Goal: Task Accomplishment & Management: Manage account settings

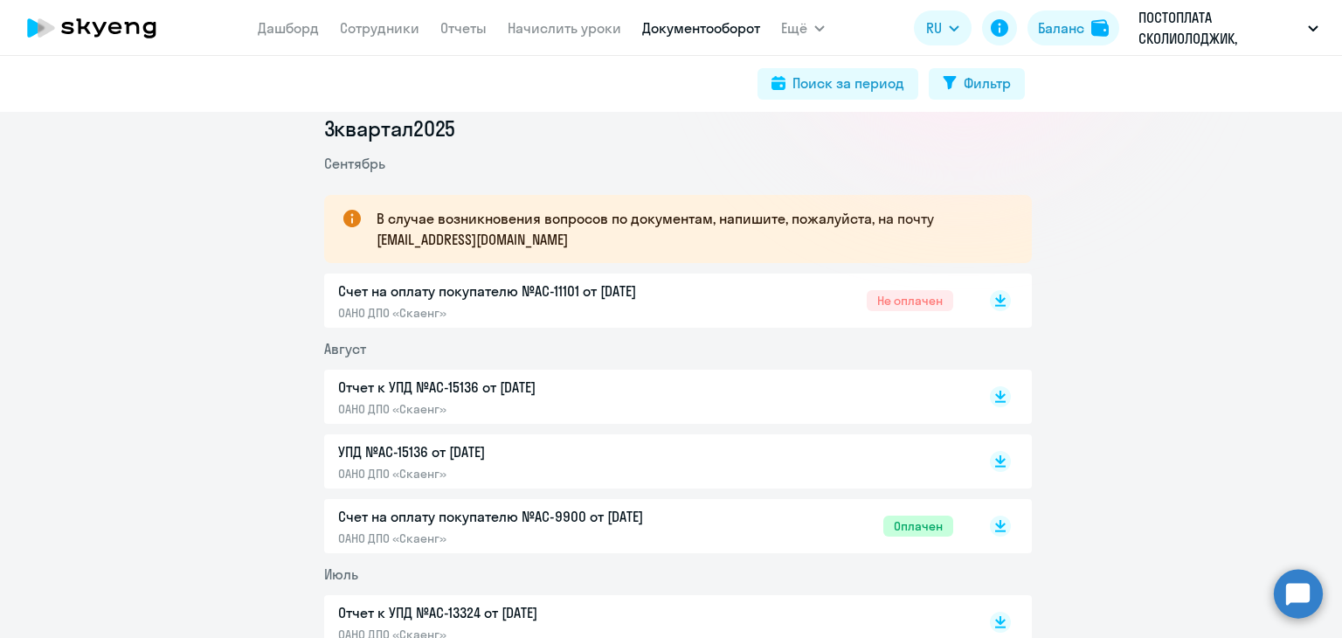
scroll to position [262, 0]
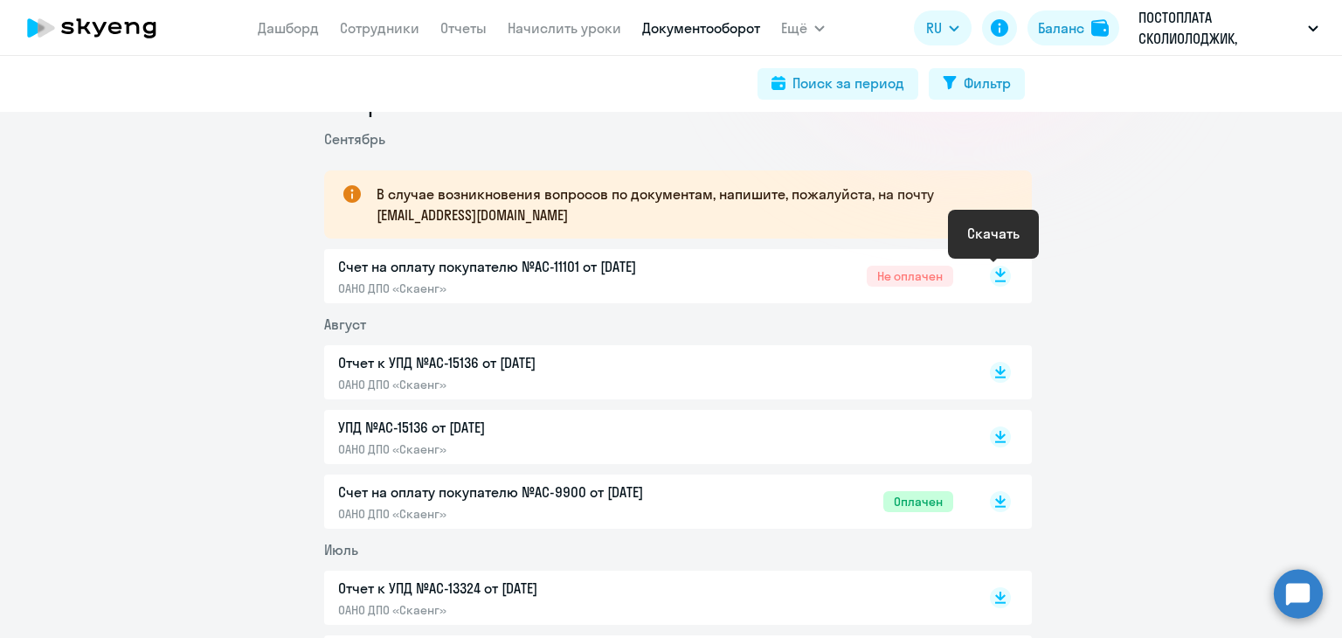
click at [993, 280] on rect at bounding box center [1000, 276] width 21 height 21
click at [1304, 24] on button "ПОСТОПЛАТА СКОЛИОЛОДЖИК, СКОЛИОЛОДЖИК.РУ, ООО" at bounding box center [1228, 28] width 197 height 42
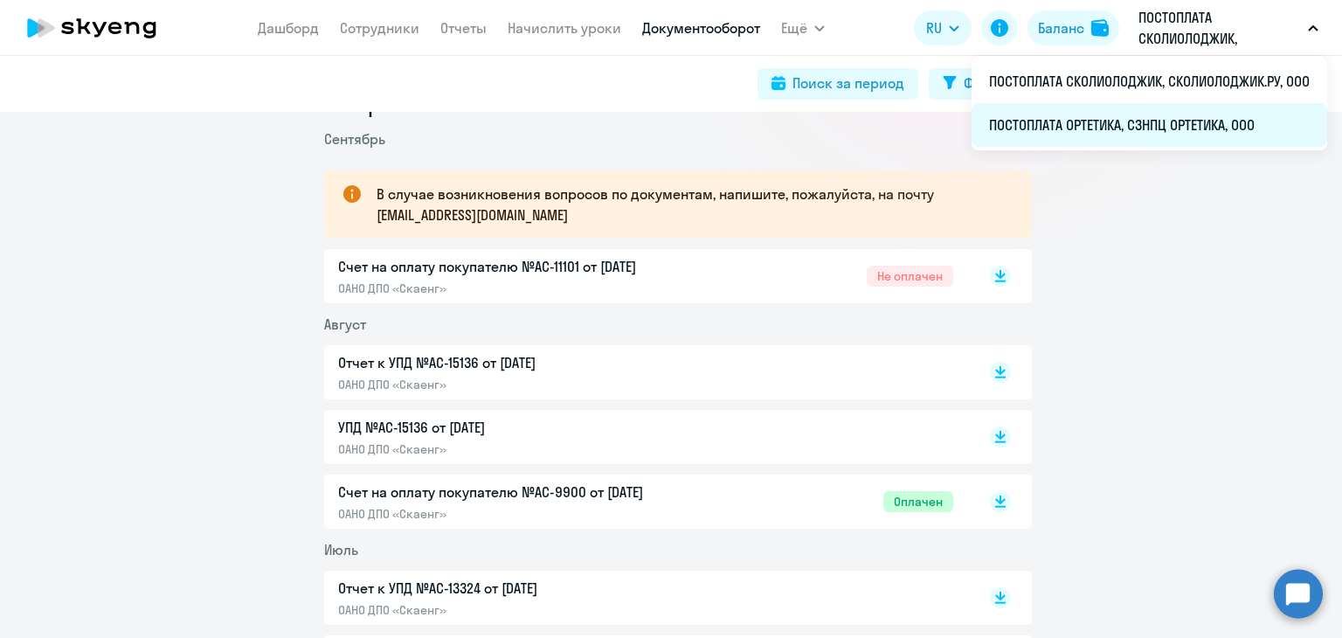
click at [1142, 125] on li "ПОСТОПЛАТА ОРТЕТИКА, СЗНПЦ ОРТЕТИКА, ООО" at bounding box center [1150, 125] width 356 height 44
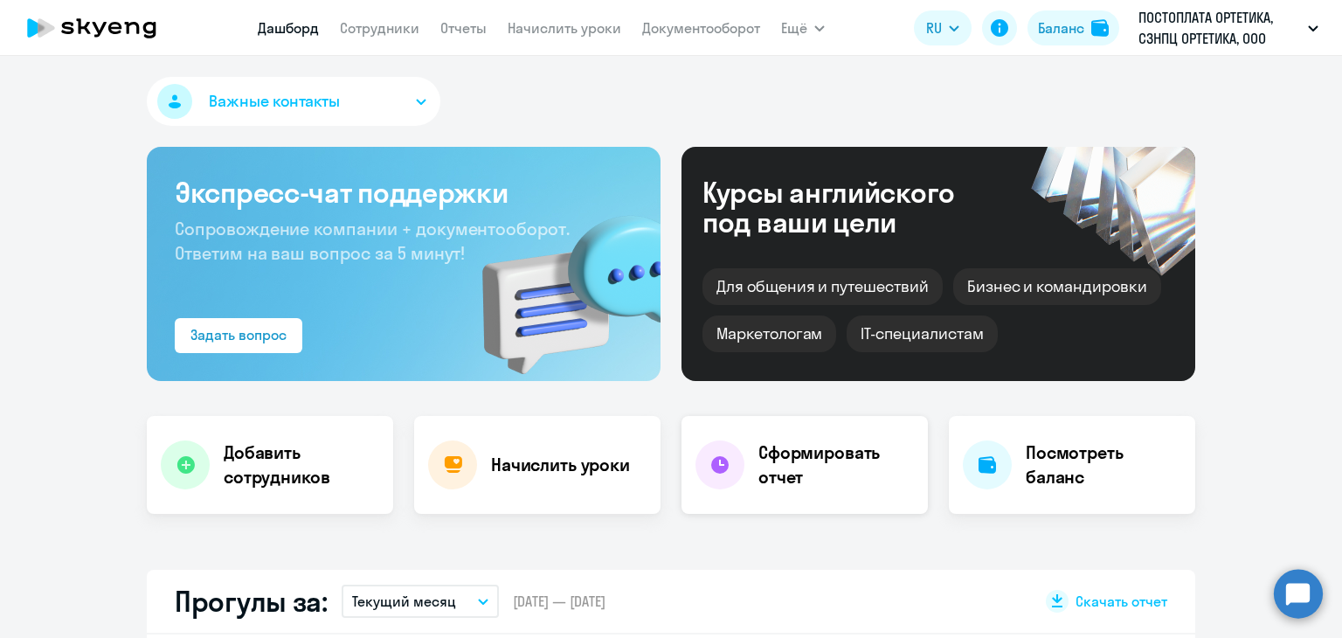
select select "30"
click at [703, 25] on link "Документооборот" at bounding box center [701, 27] width 118 height 17
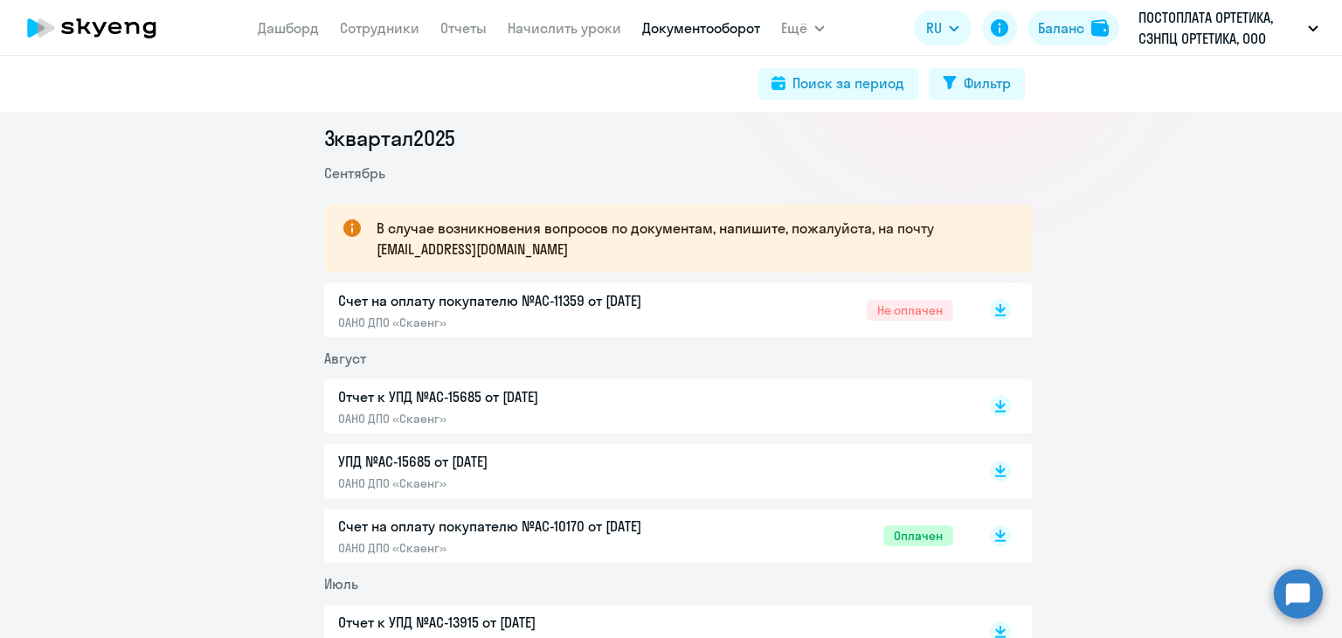
scroll to position [262, 0]
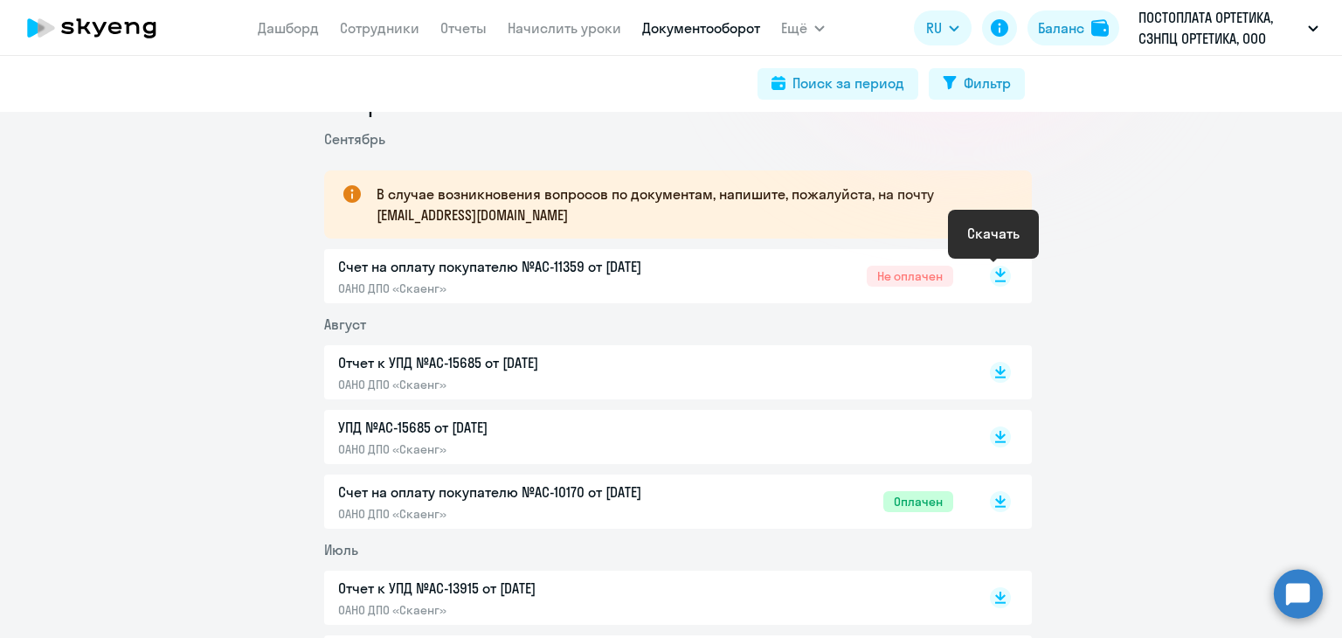
click at [993, 283] on rect at bounding box center [1000, 276] width 21 height 21
click at [363, 26] on link "Сотрудники" at bounding box center [380, 27] width 80 height 17
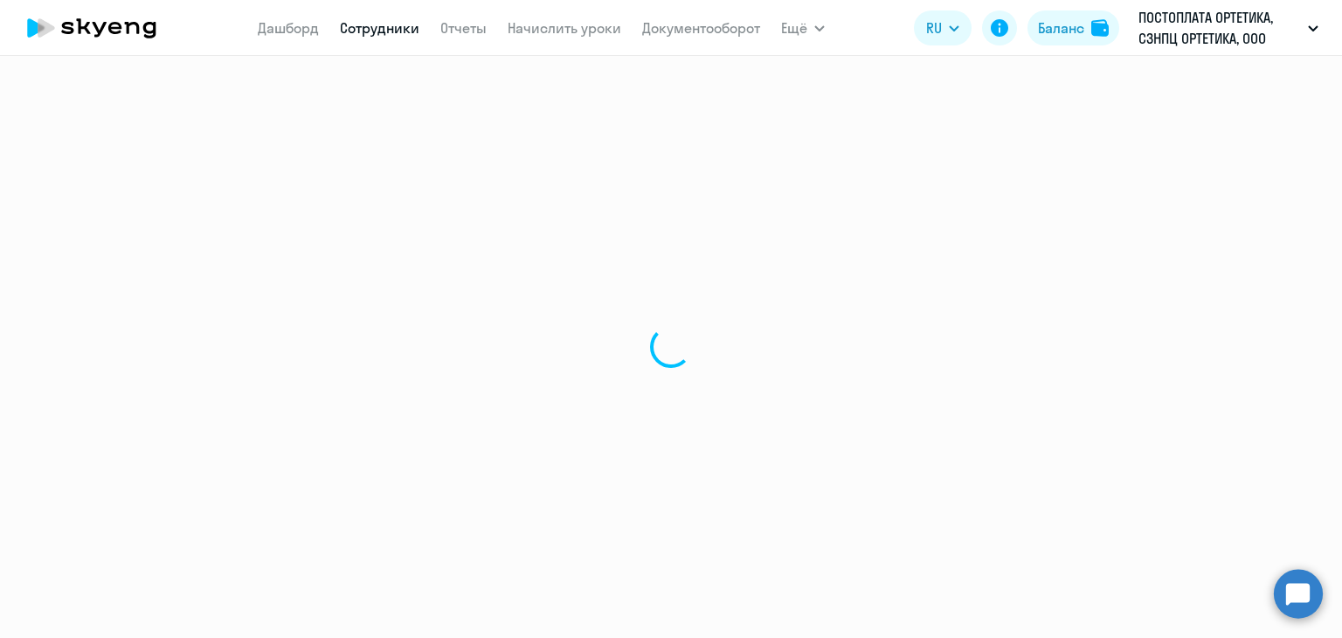
select select "30"
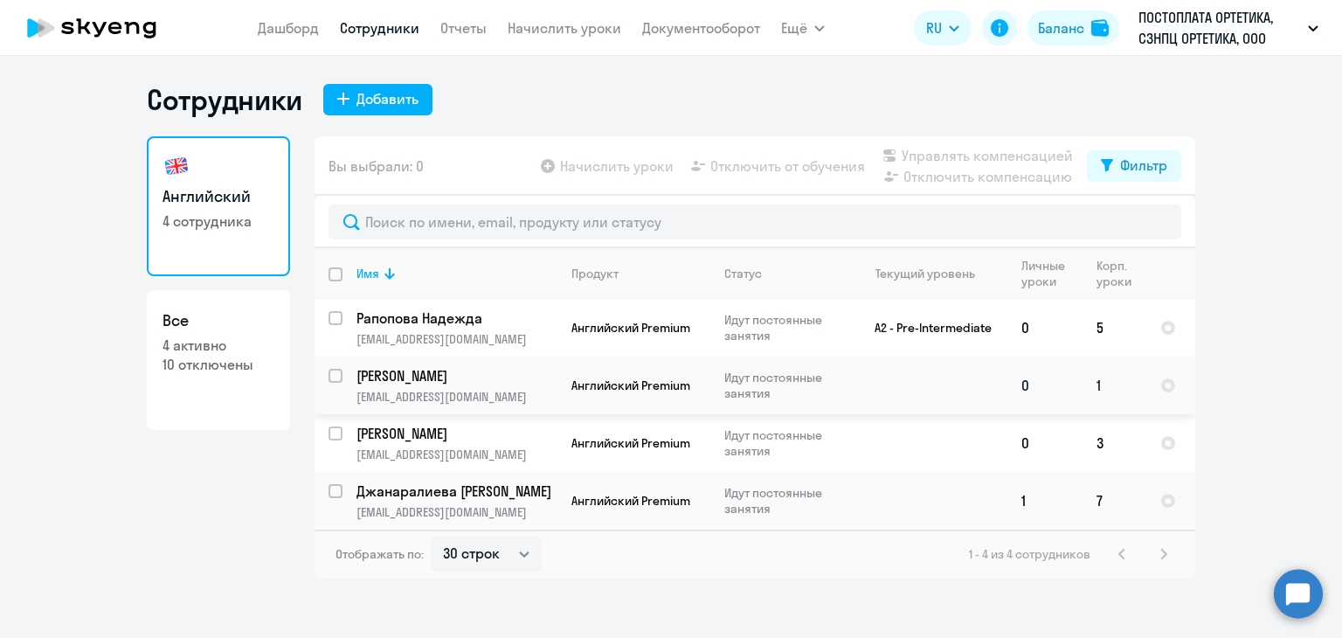
click at [338, 375] on input "select row 40630633" at bounding box center [346, 386] width 35 height 35
checkbox input "true"
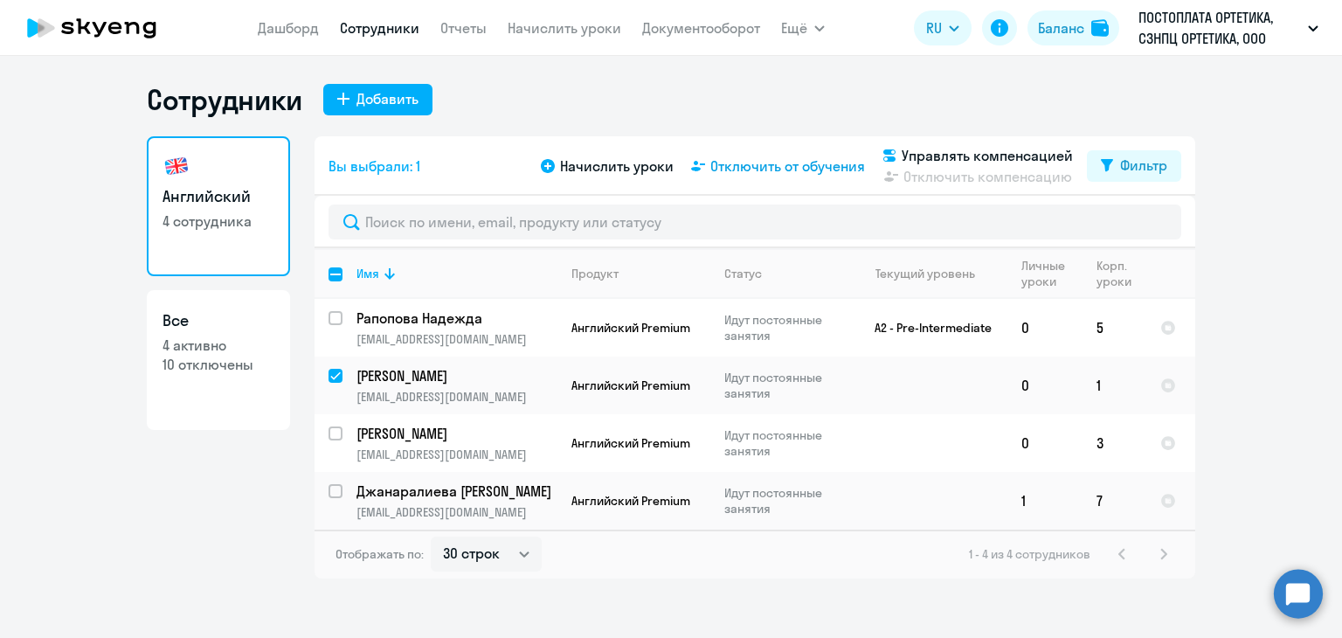
click at [768, 163] on span "Отключить от обучения" at bounding box center [787, 166] width 155 height 21
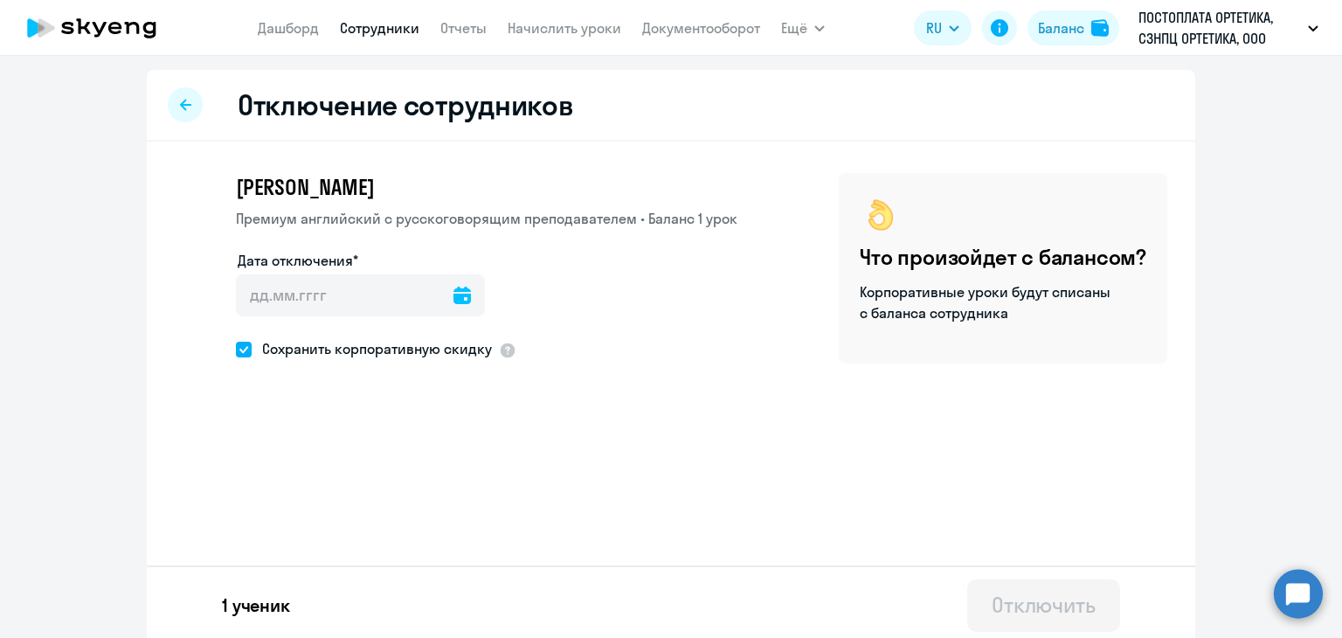
scroll to position [6, 0]
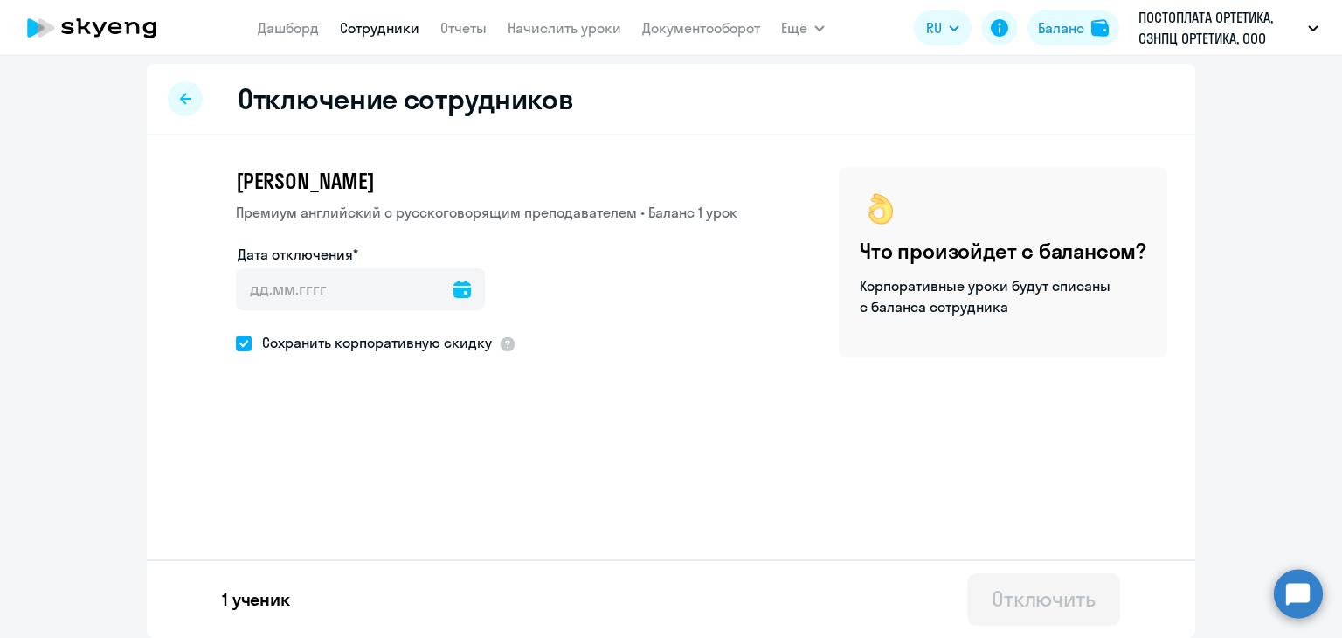
click at [978, 600] on button "Отключить" at bounding box center [1043, 599] width 153 height 52
click at [297, 299] on input "Дата отключения*" at bounding box center [360, 289] width 249 height 42
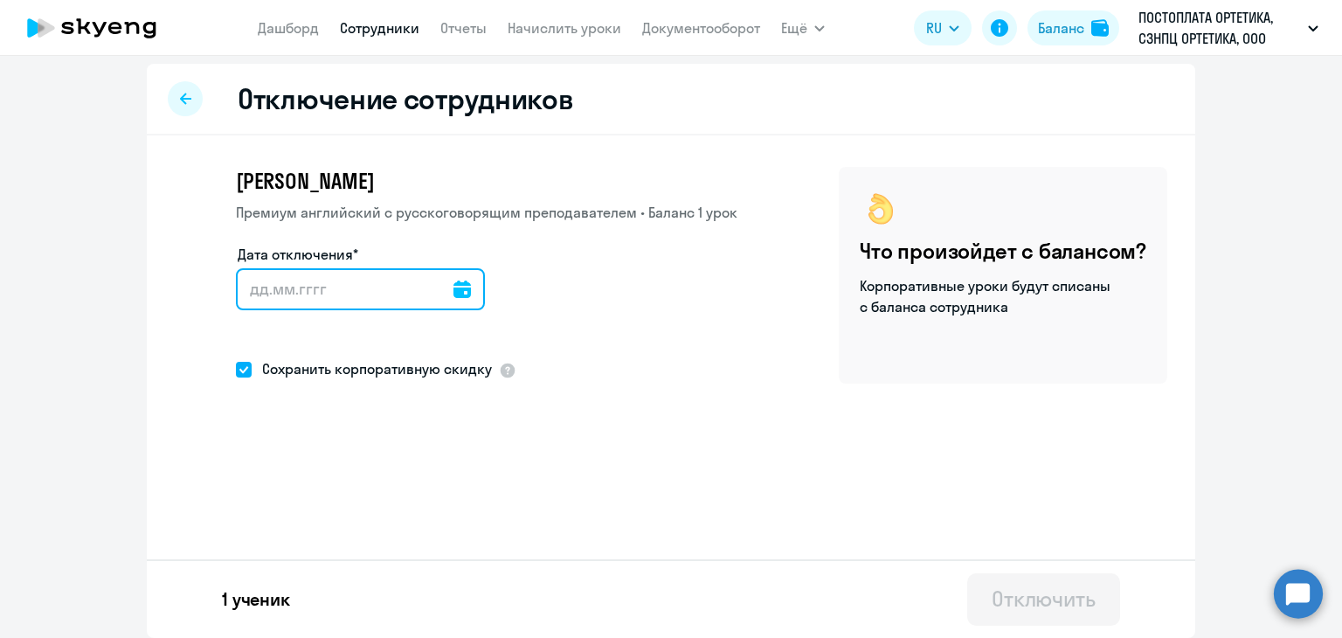
type input "9"
type input "[DATE]"
click at [259, 287] on input "[DATE]" at bounding box center [364, 289] width 256 height 42
type input "00.92.025"
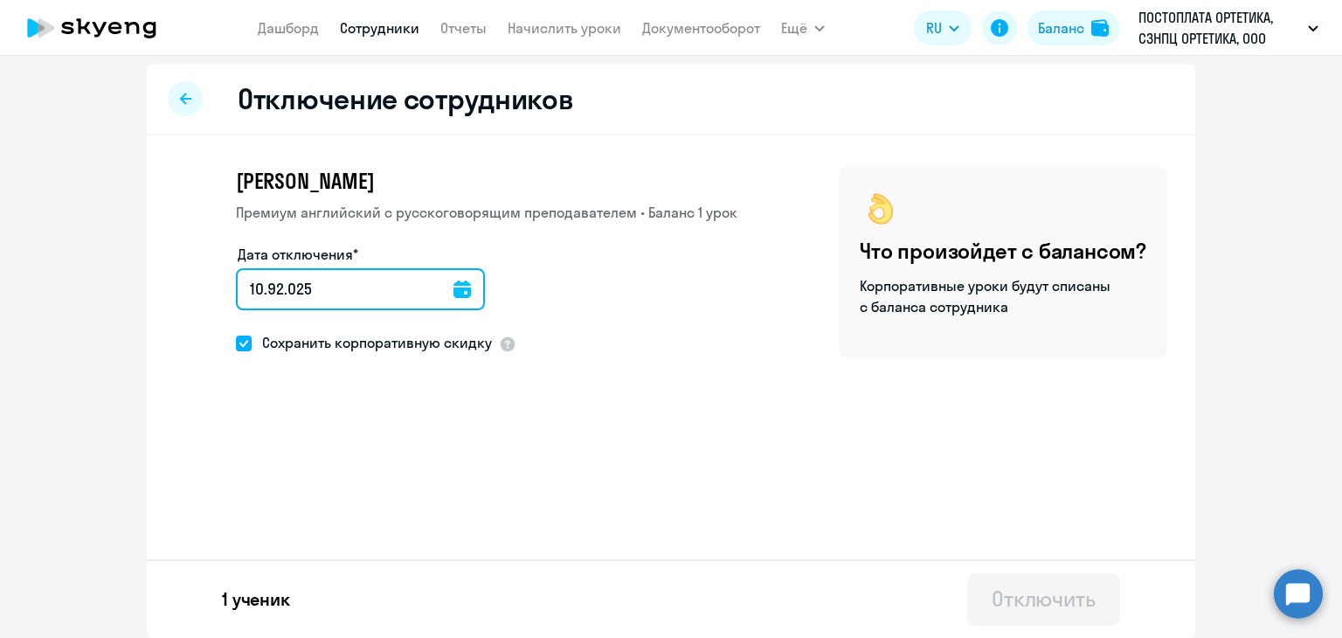
type input "[DATE]"
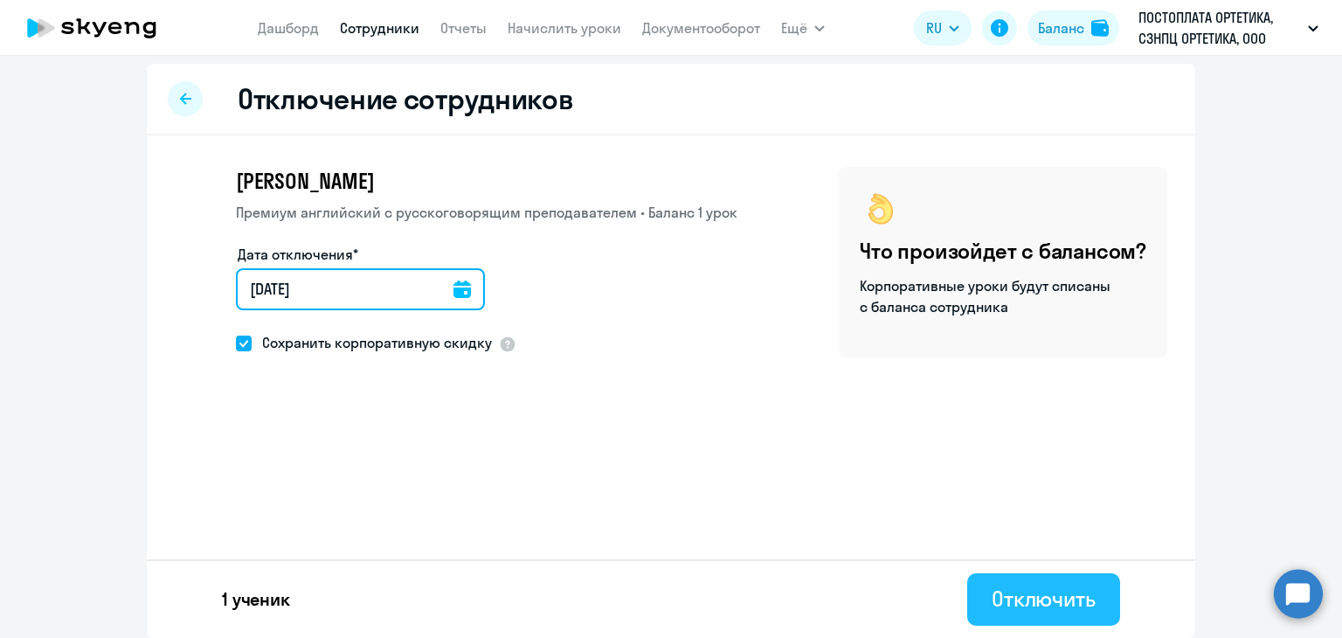
type input "[DATE]"
click at [1023, 598] on div "Отключить" at bounding box center [1044, 599] width 104 height 28
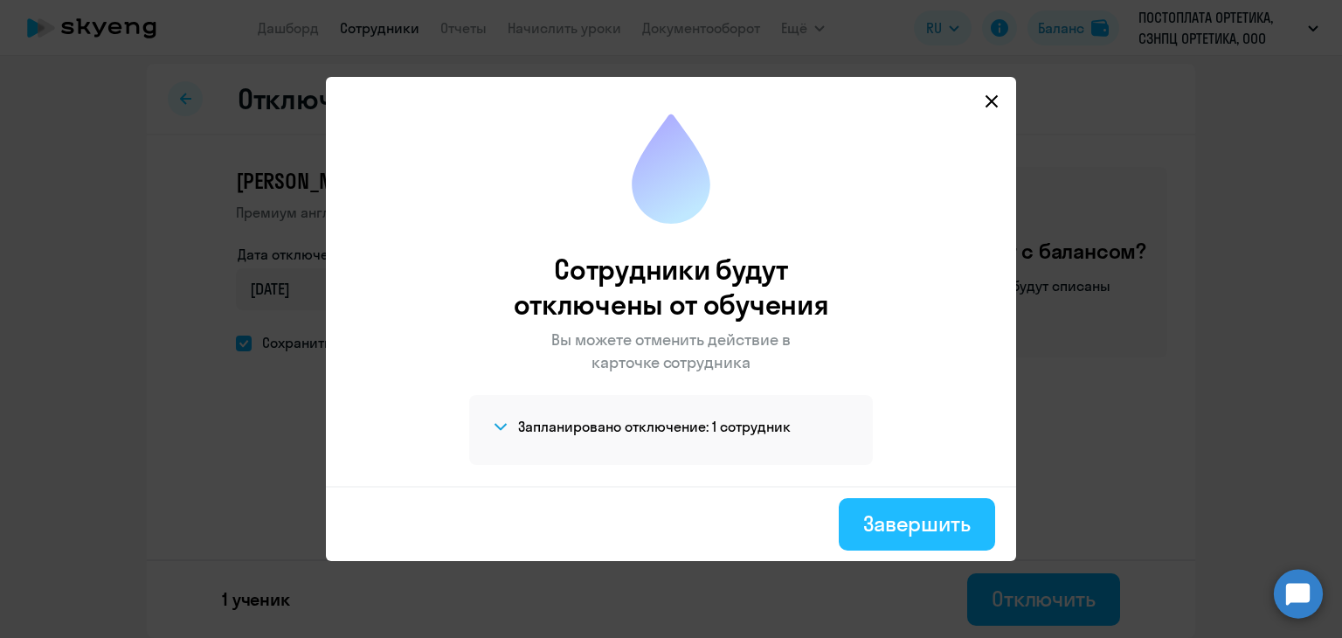
click at [892, 527] on div "Завершить" at bounding box center [916, 523] width 107 height 28
select select "30"
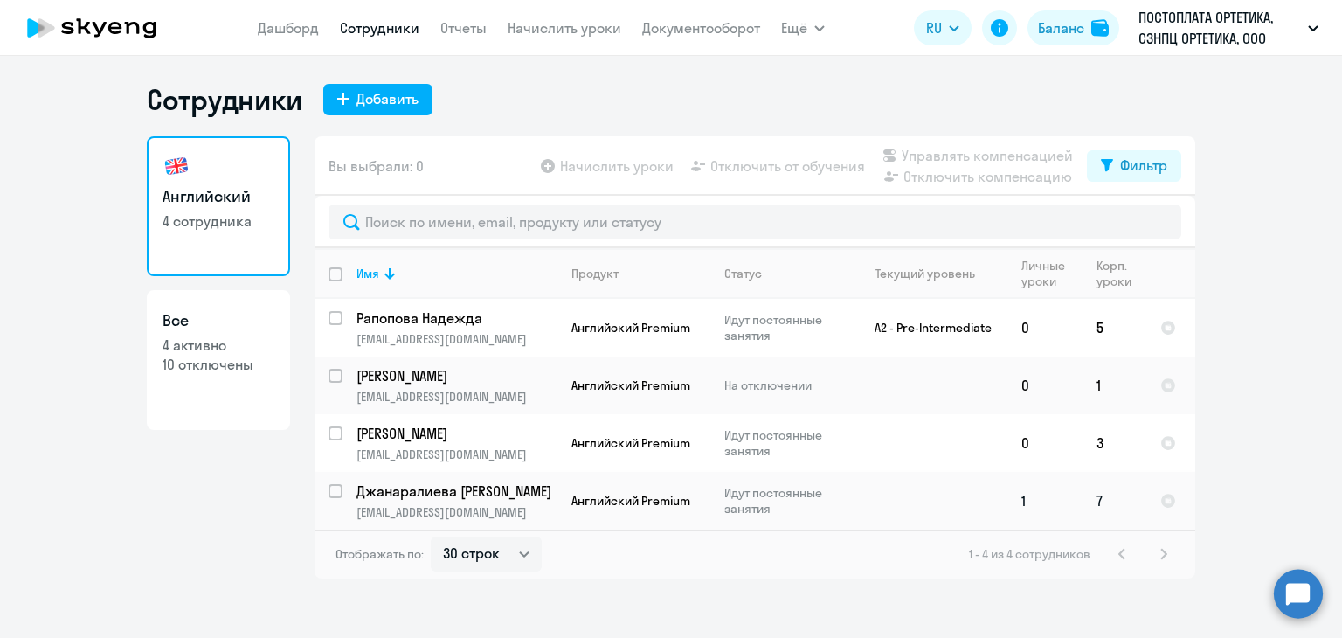
click at [332, 490] on input "select row 40657996" at bounding box center [346, 501] width 35 height 35
checkbox input "true"
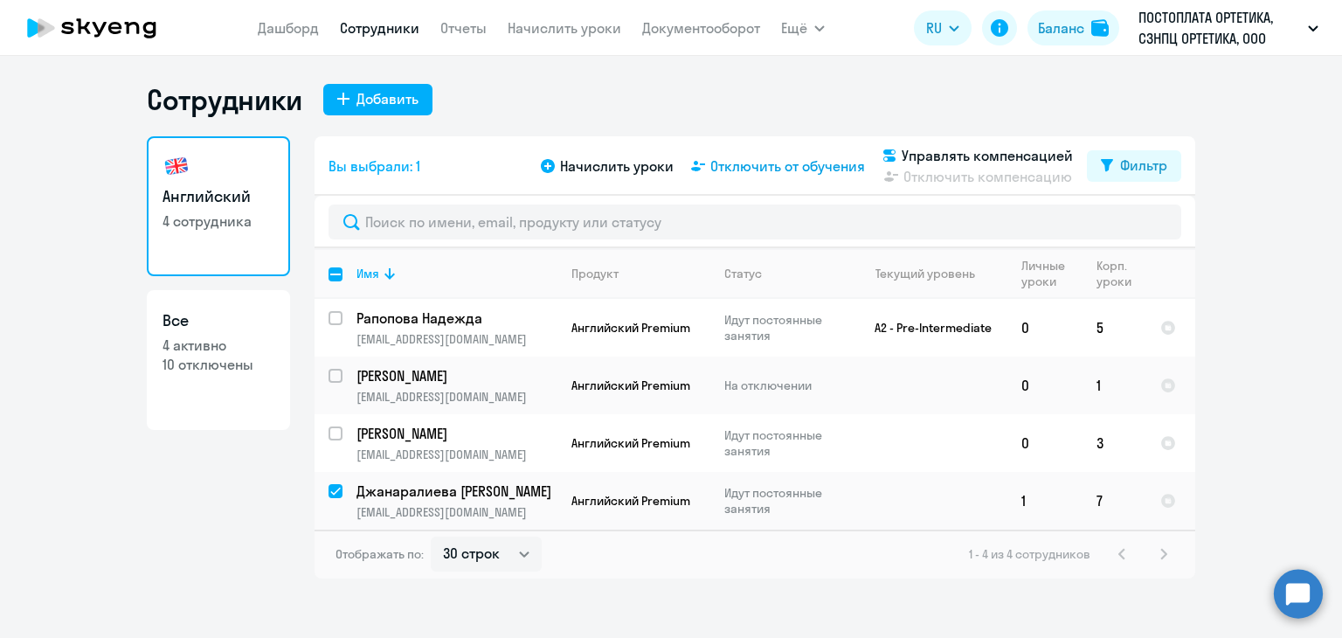
click at [782, 163] on span "Отключить от обучения" at bounding box center [787, 166] width 155 height 21
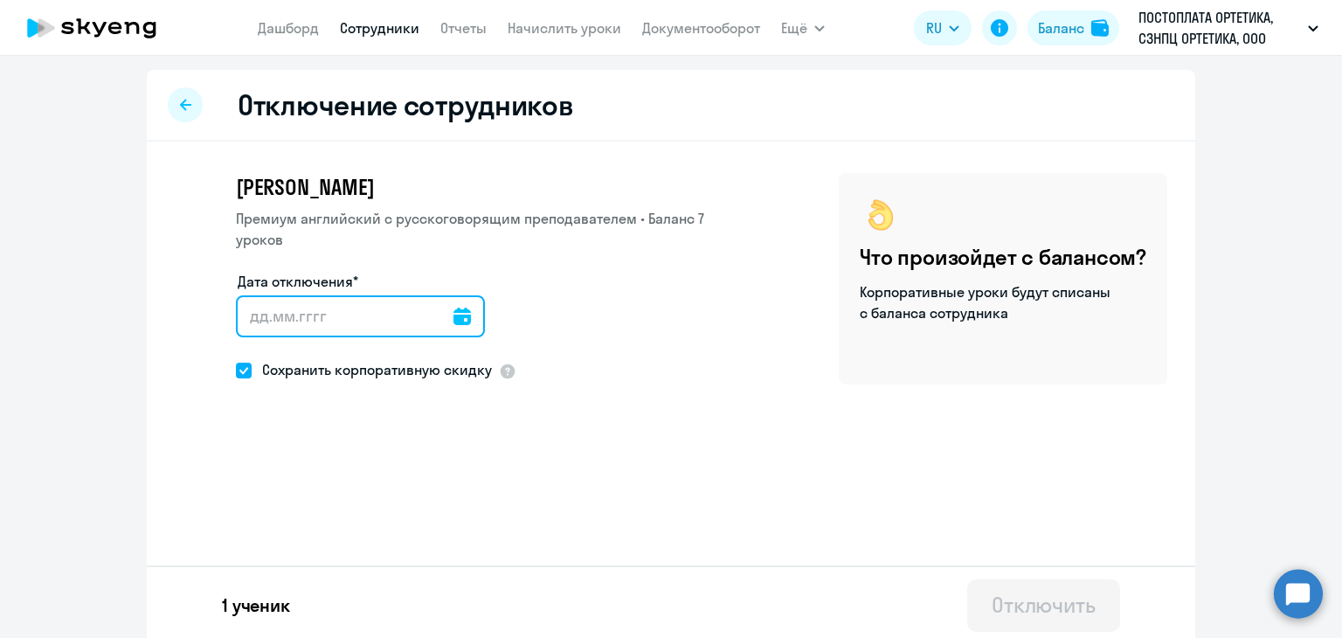
click at [377, 298] on input "Дата отключения*" at bounding box center [360, 316] width 249 height 42
type input "[DATE]"
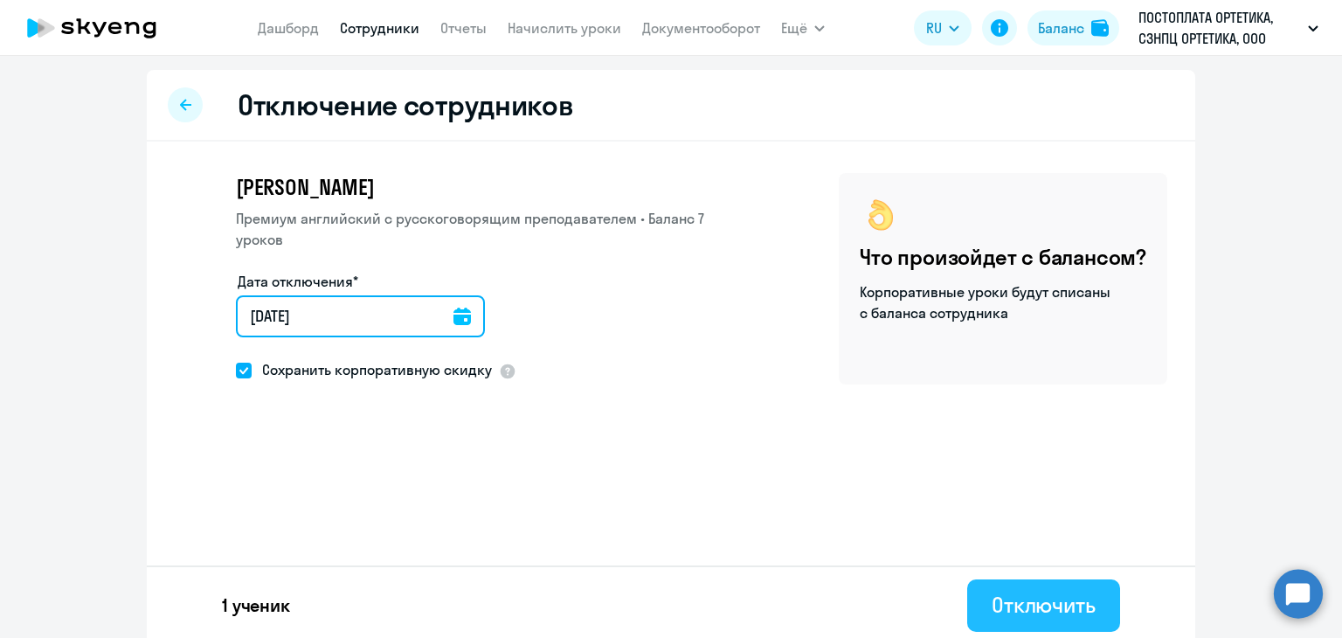
type input "[DATE]"
click at [1055, 605] on div "Отключить" at bounding box center [1044, 605] width 104 height 28
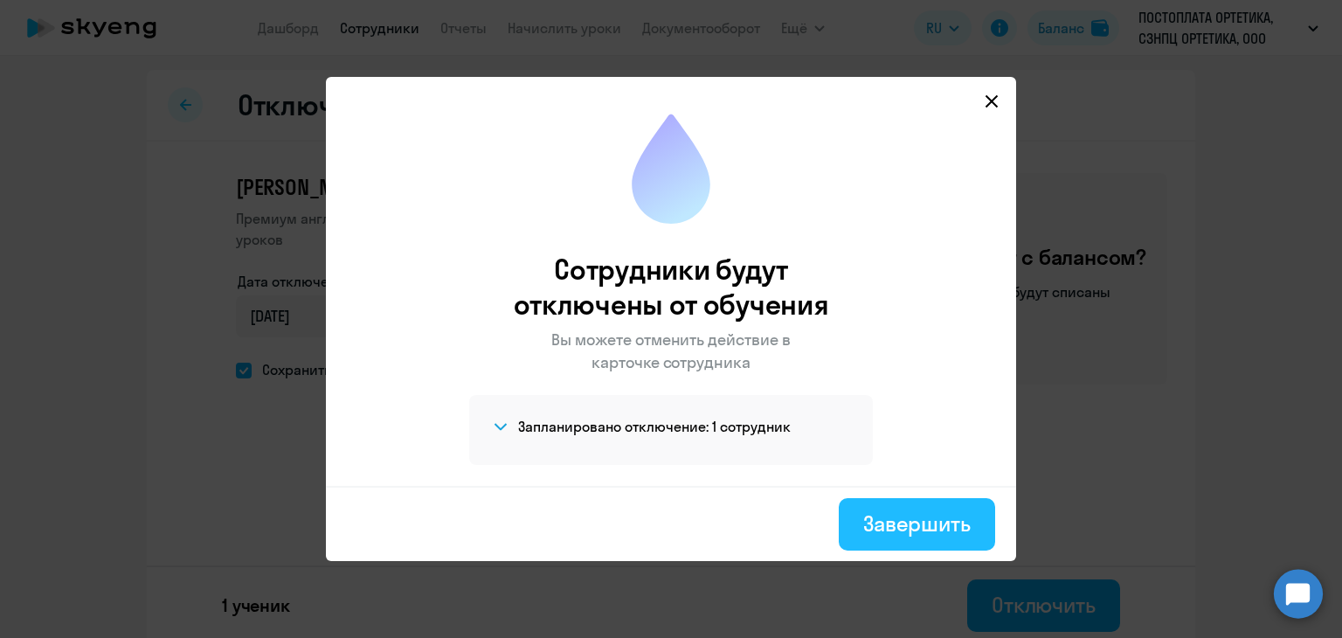
click at [899, 517] on div "Завершить" at bounding box center [916, 523] width 107 height 28
select select "30"
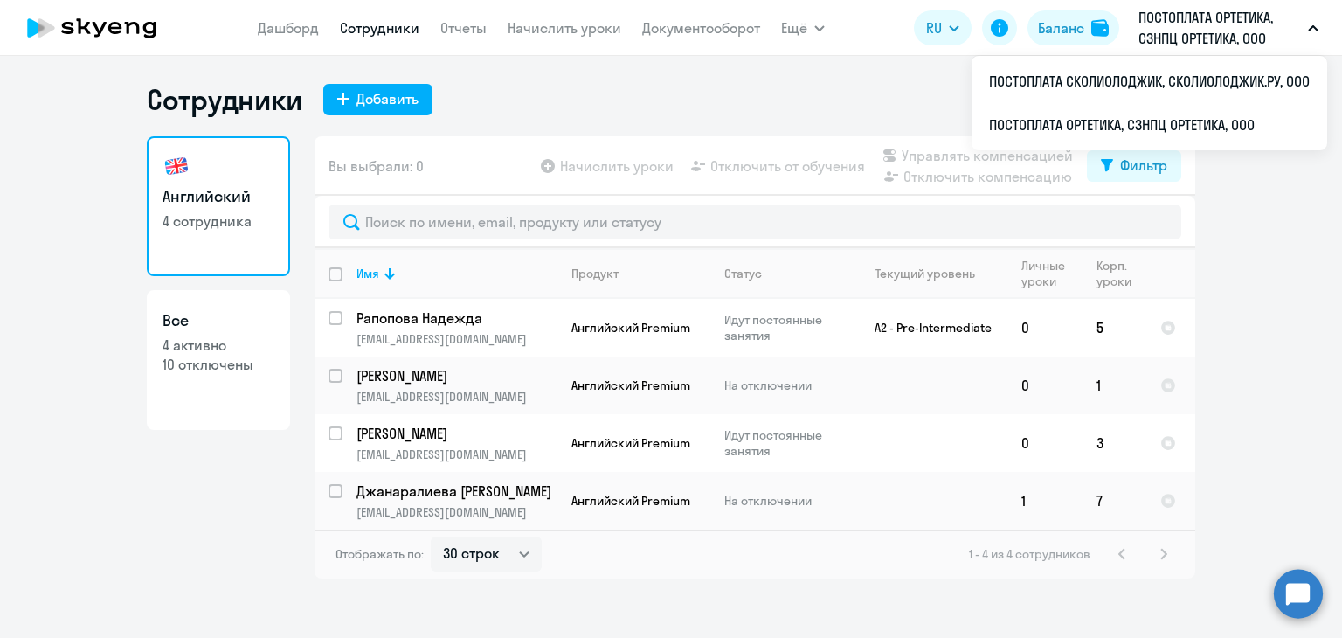
click at [1188, 32] on p "ПОСТОПЛАТА ОРТЕТИКА, СЗНПЦ ОРТЕТИКА, ООО" at bounding box center [1219, 28] width 163 height 42
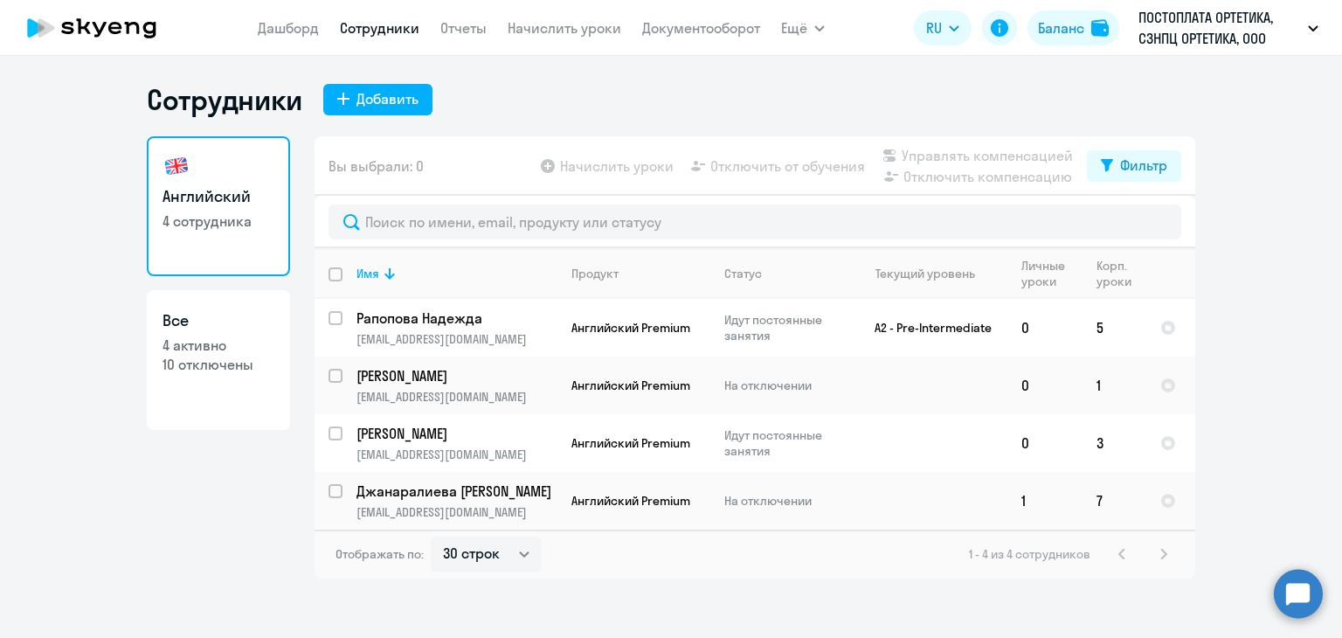
click at [1196, 32] on p "ПОСТОПЛАТА ОРТЕТИКА, СЗНПЦ ОРТЕТИКА, ООО" at bounding box center [1219, 28] width 163 height 42
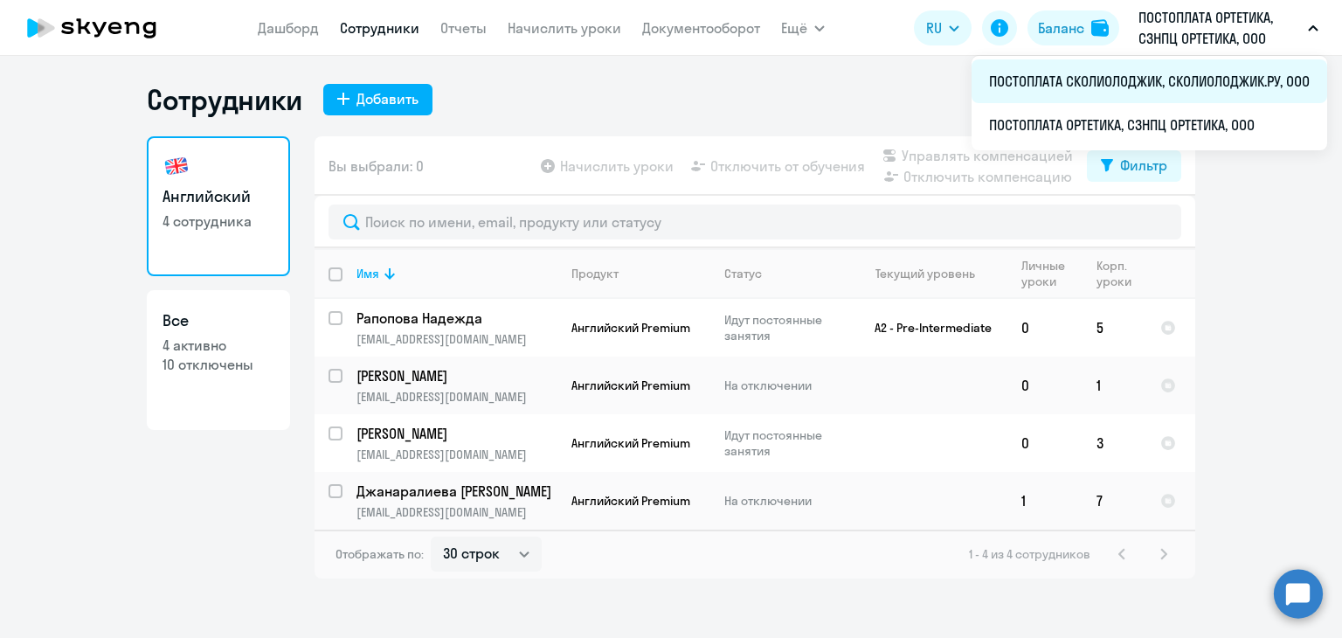
click at [1111, 80] on li "ПОСТОПЛАТА СКОЛИОЛОДЖИК, СКОЛИОЛОДЖИК.РУ, ООО" at bounding box center [1150, 81] width 356 height 44
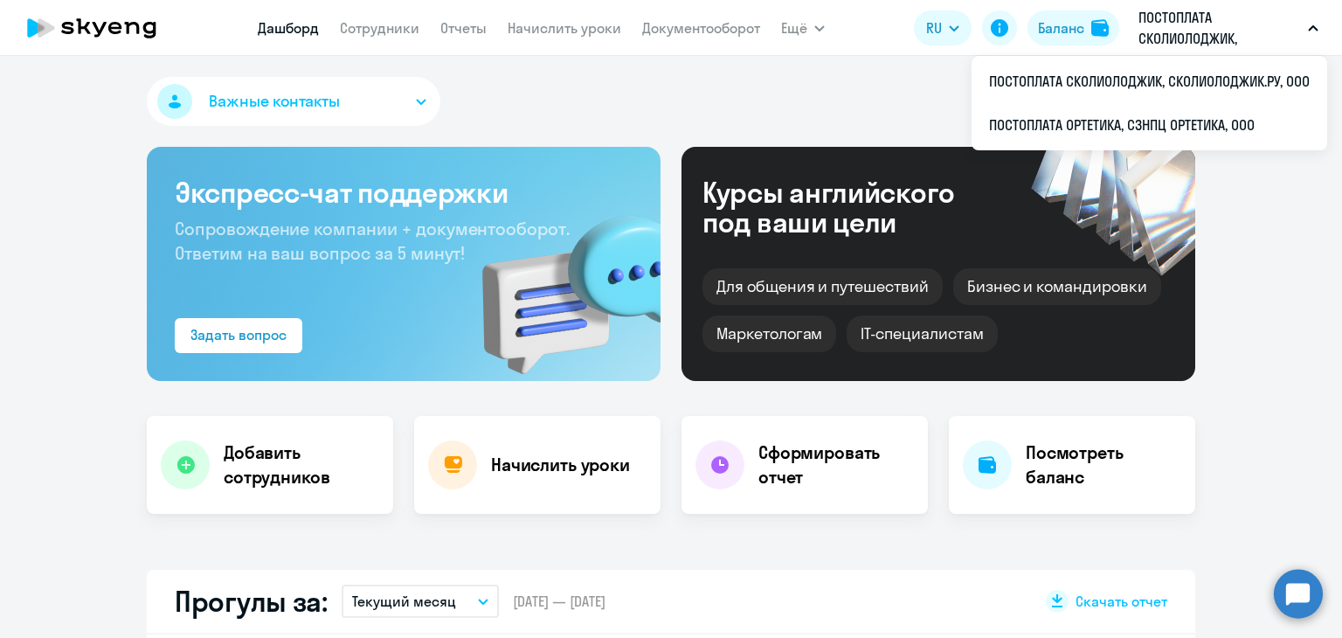
select select "30"
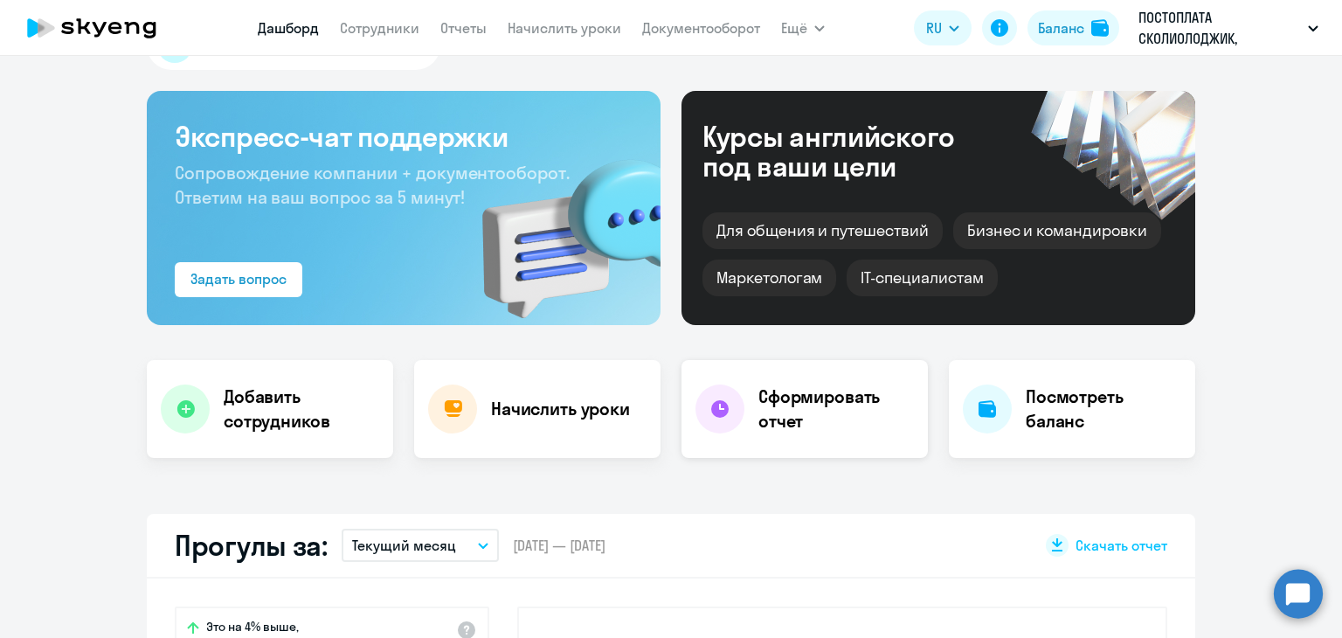
scroll to position [87, 0]
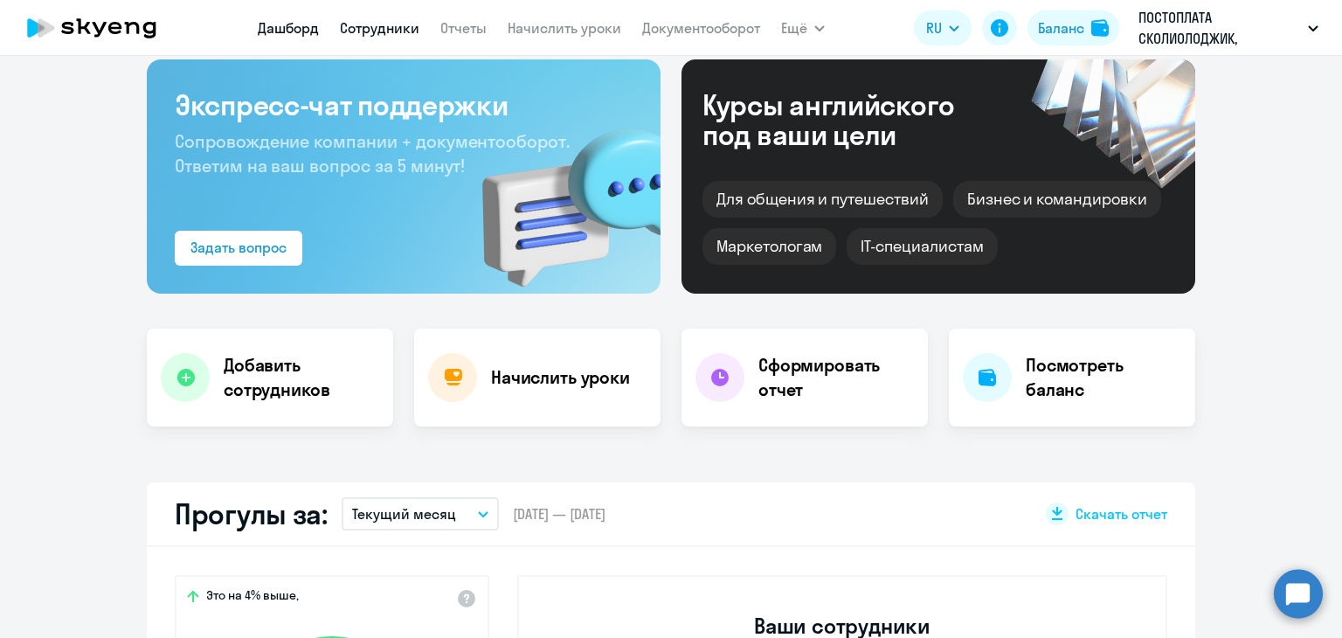
click at [353, 28] on link "Сотрудники" at bounding box center [380, 27] width 80 height 17
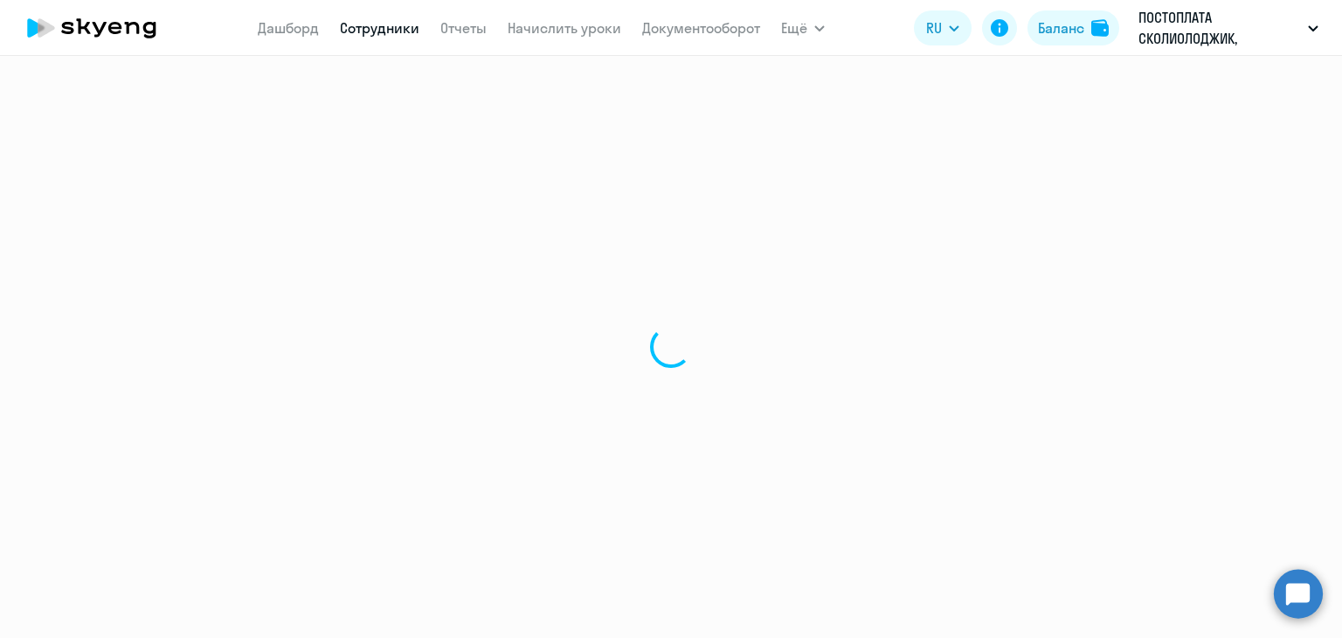
select select "30"
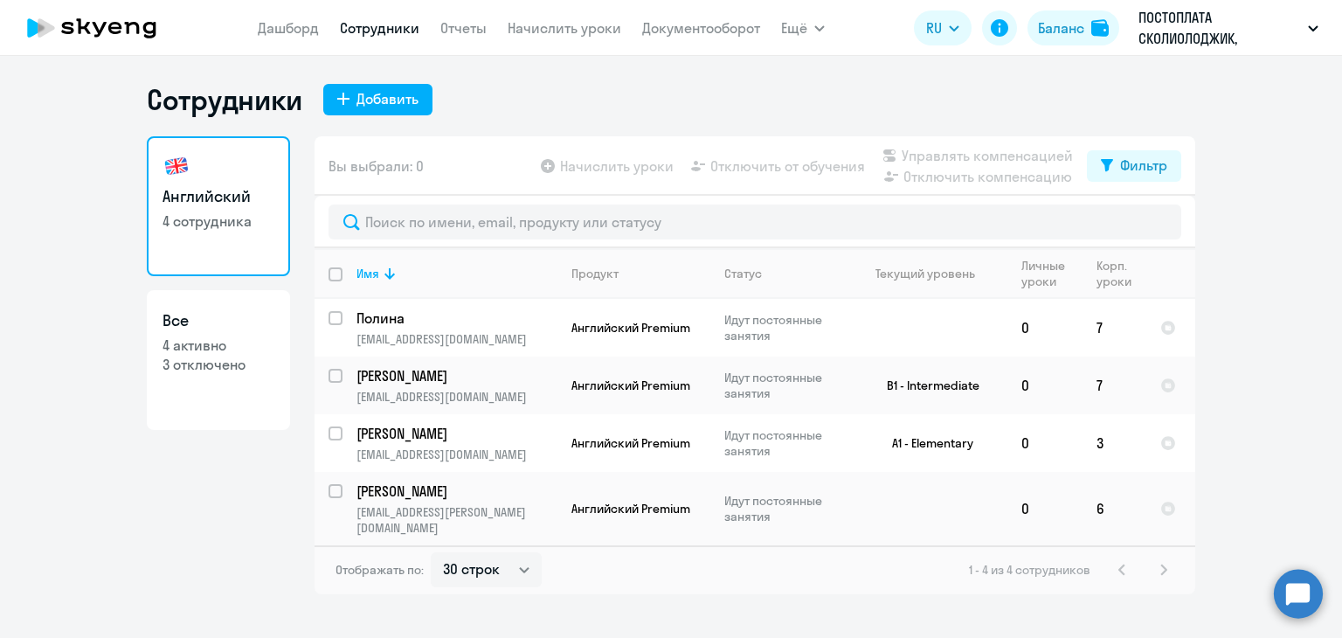
select select "30"
